Goal: Task Accomplishment & Management: Manage account settings

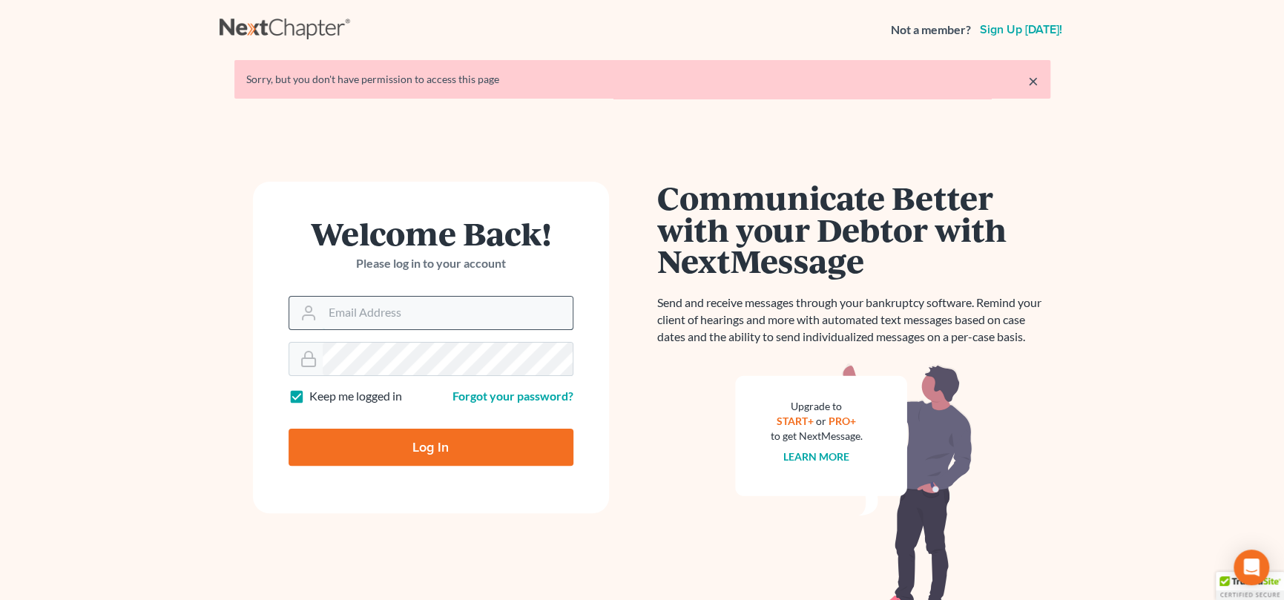
click at [349, 314] on input "Email Address" at bounding box center [448, 313] width 250 height 33
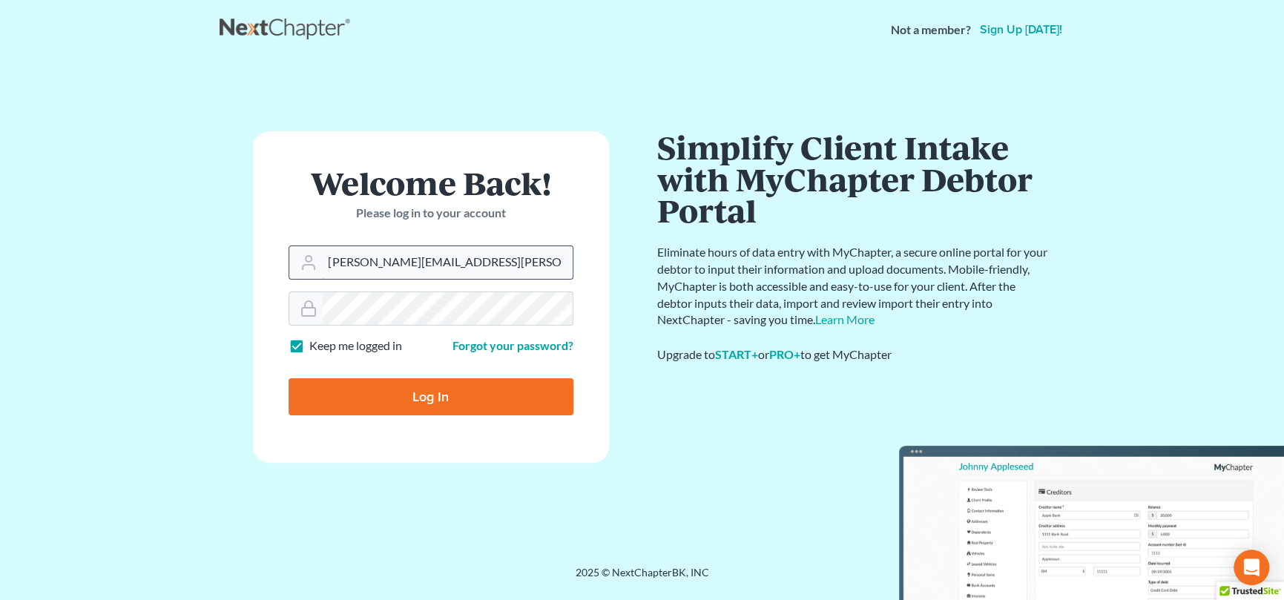
click at [519, 260] on input "nicole.cameron@attorneydebtfighter.com" at bounding box center [448, 262] width 250 height 33
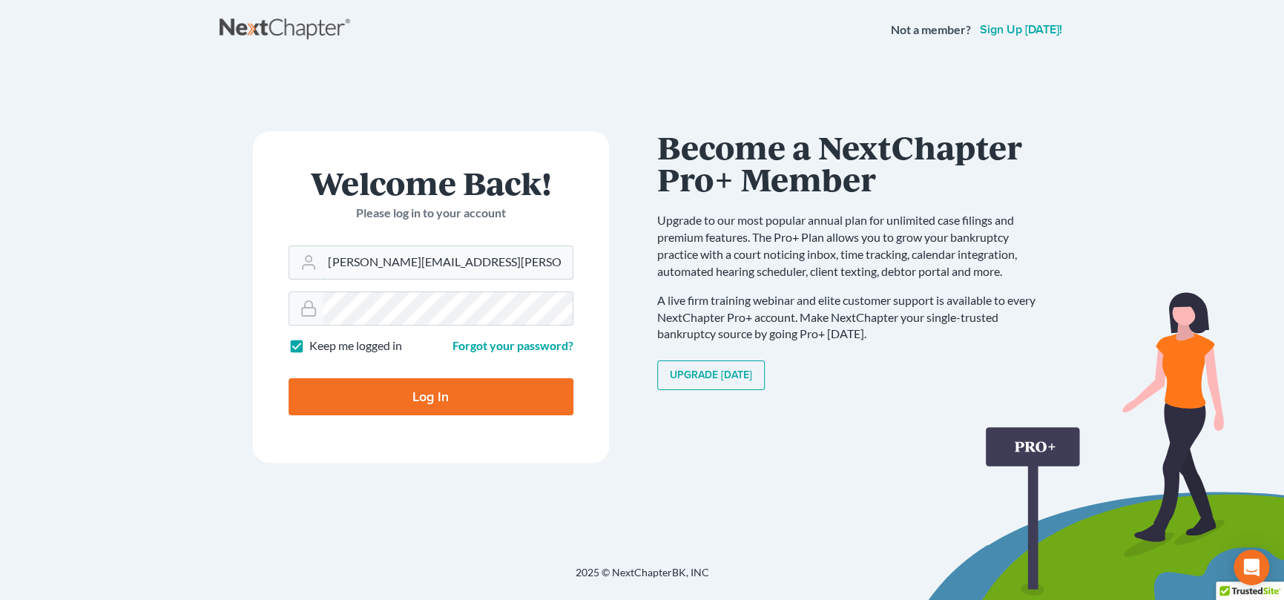
type input "[PERSON_NAME][EMAIL_ADDRESS][PERSON_NAME][DOMAIN_NAME]"
click at [458, 389] on input "Log In" at bounding box center [431, 396] width 285 height 37
type input "Thinking..."
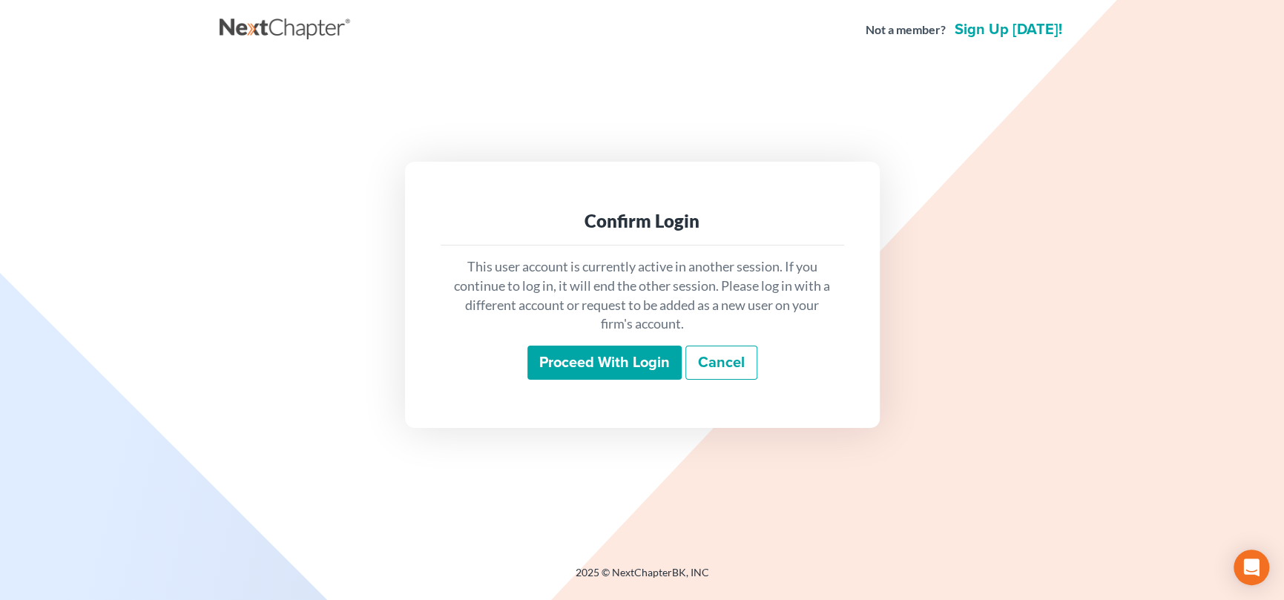
click at [627, 363] on input "Proceed with login" at bounding box center [604, 363] width 154 height 34
